Goal: Task Accomplishment & Management: Use online tool/utility

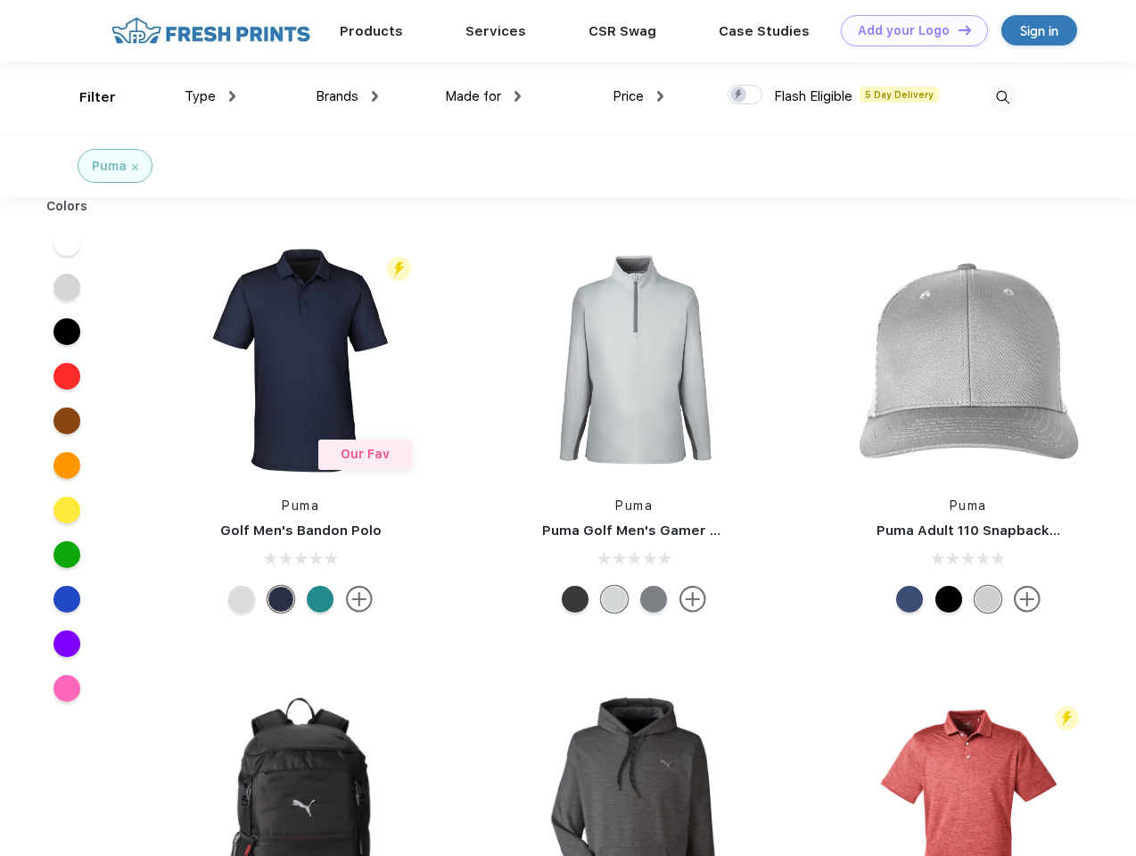
click at [908, 30] on link "Add your Logo Design Tool" at bounding box center [914, 30] width 147 height 31
click at [0, 0] on div "Design Tool" at bounding box center [0, 0] width 0 height 0
click at [957, 29] on link "Add your Logo Design Tool" at bounding box center [914, 30] width 147 height 31
click at [86, 97] on div "Filter" at bounding box center [97, 97] width 37 height 21
click at [210, 96] on span "Type" at bounding box center [200, 96] width 31 height 16
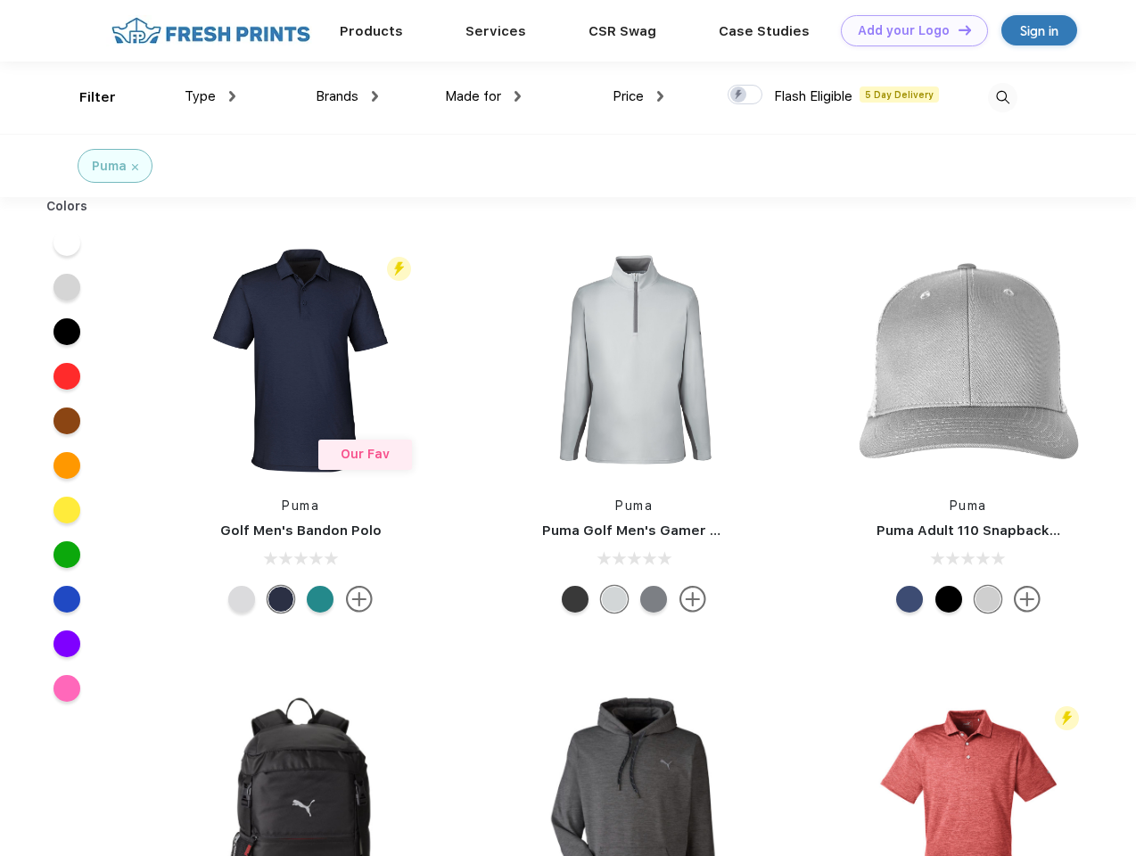
click at [347, 96] on span "Brands" at bounding box center [337, 96] width 43 height 16
click at [483, 96] on span "Made for" at bounding box center [473, 96] width 56 height 16
click at [639, 96] on span "Price" at bounding box center [628, 96] width 31 height 16
click at [746, 95] on div at bounding box center [745, 95] width 35 height 20
click at [739, 95] on input "checkbox" at bounding box center [734, 90] width 12 height 12
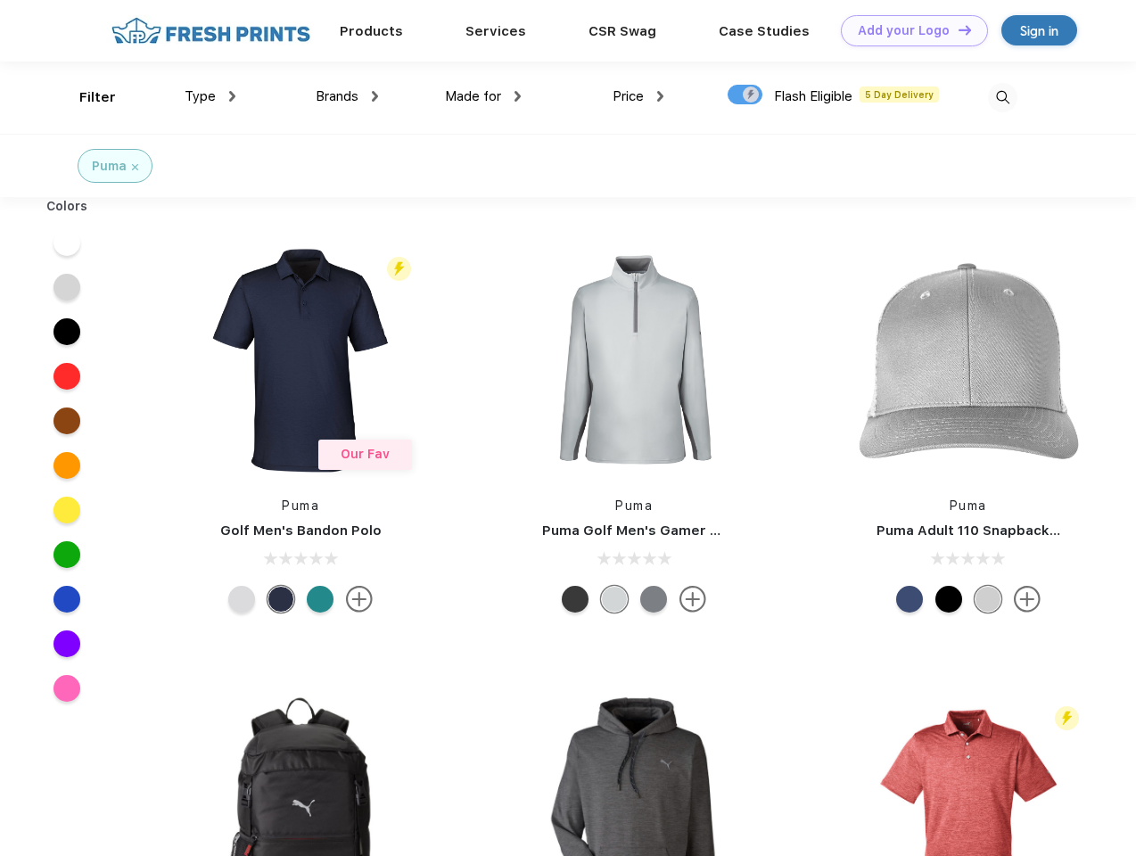
click at [1002, 97] on img at bounding box center [1002, 97] width 29 height 29
